Goal: Task Accomplishment & Management: Manage account settings

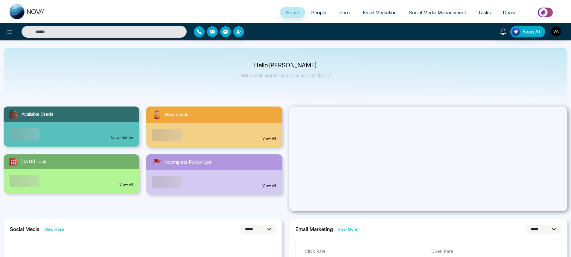
select select "*"
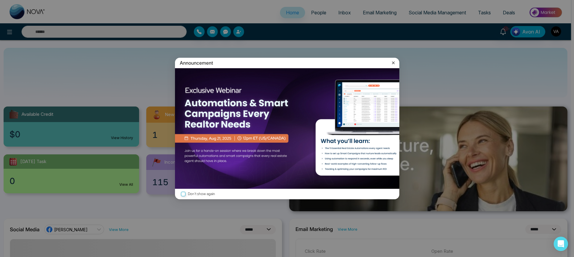
click at [393, 61] on icon at bounding box center [393, 63] width 6 height 6
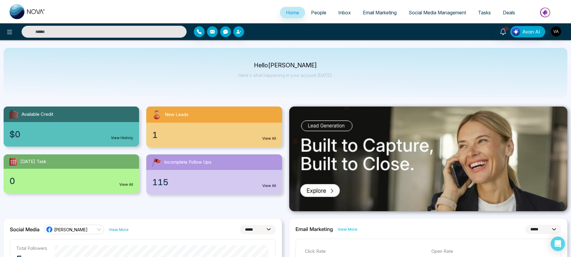
click at [311, 11] on span "People" at bounding box center [318, 13] width 15 height 6
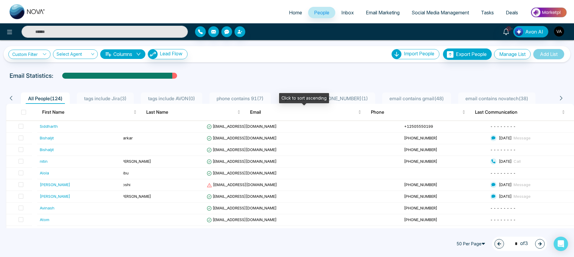
click at [247, 99] on span "phone contains 91 ( 7 )" at bounding box center [240, 98] width 52 height 6
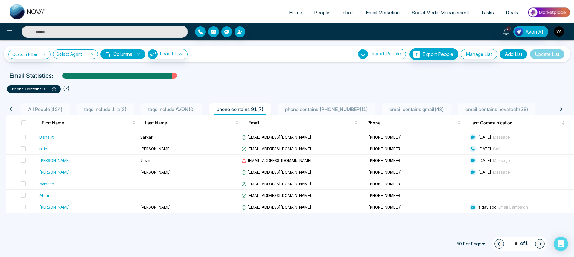
click at [426, 109] on span "email contains gmail ( 48 )" at bounding box center [416, 109] width 59 height 6
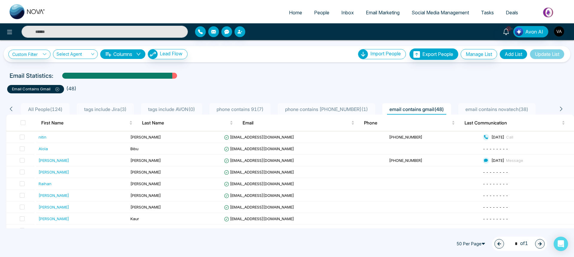
click at [561, 107] on icon at bounding box center [560, 108] width 5 height 5
click at [30, 106] on span "All People ( 124 )" at bounding box center [45, 109] width 39 height 6
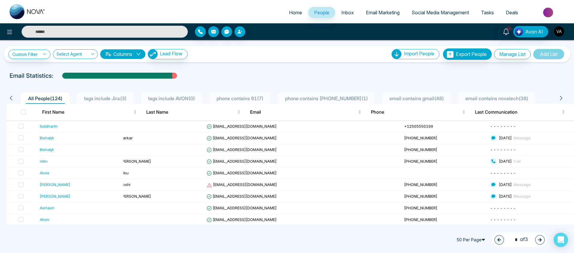
click at [558, 35] on img "button" at bounding box center [559, 31] width 10 height 10
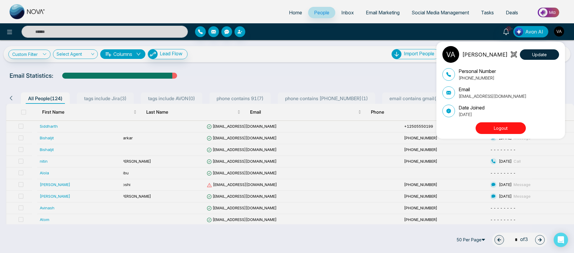
click at [495, 128] on button "Logout" at bounding box center [500, 128] width 50 height 12
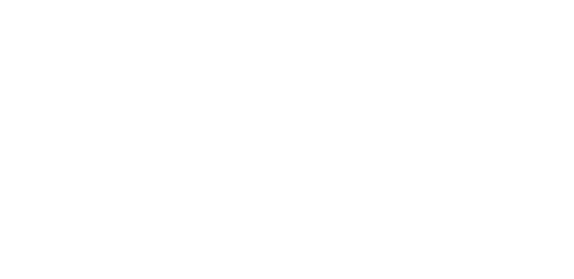
select select "*"
